Goal: Find specific fact: Find specific fact

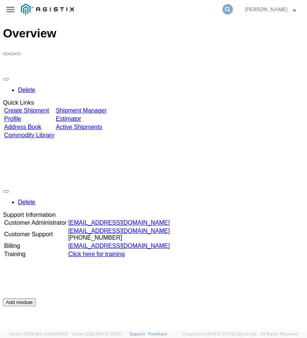
click at [233, 9] on icon at bounding box center [227, 9] width 10 height 10
click at [133, 11] on input "search" at bounding box center [151, 9] width 143 height 18
paste input "3501415222"
type input "3501415222"
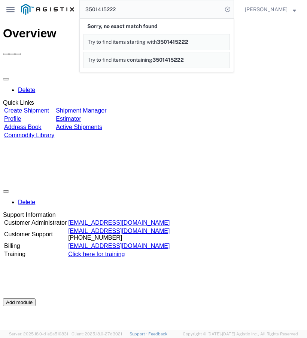
click at [191, 115] on div "Delete Quick Links Create Shipment Shipment Manager Profile Estimator Address B…" at bounding box center [153, 242] width 301 height 337
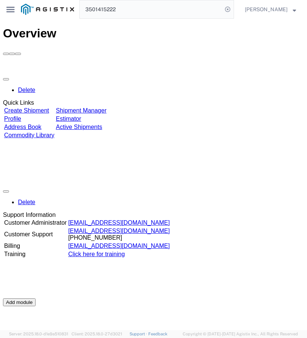
click at [175, 105] on div "Delete Quick Links Create Shipment Shipment Manager Profile Estimator Address B…" at bounding box center [153, 242] width 301 height 337
